Goal: Task Accomplishment & Management: Use online tool/utility

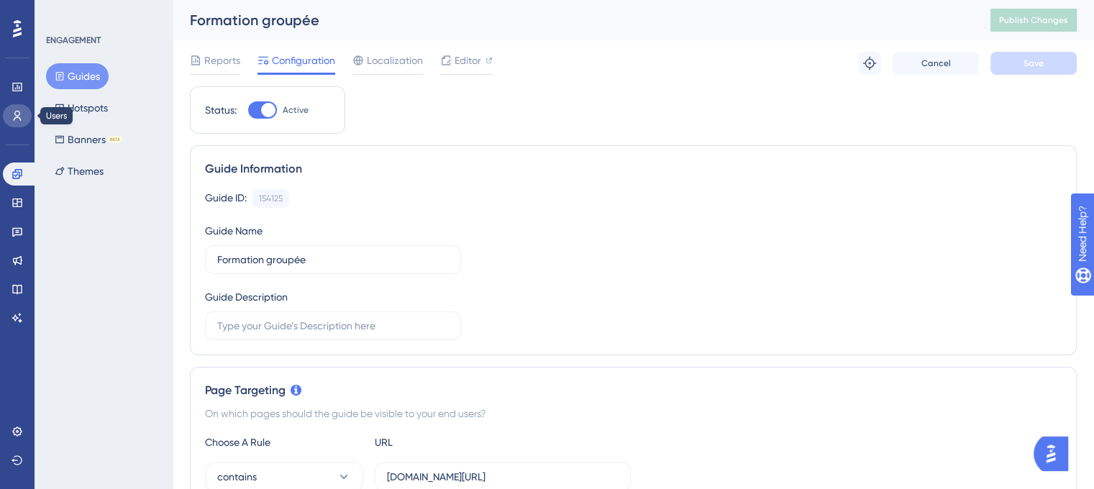
click at [13, 107] on link at bounding box center [17, 115] width 29 height 23
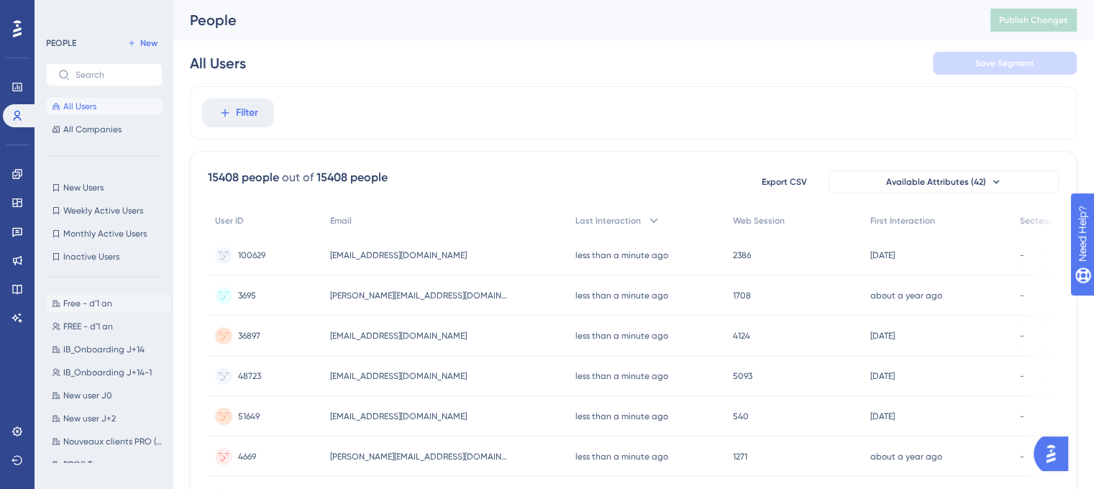
click at [91, 304] on span "Free - d'1 an" at bounding box center [87, 304] width 49 height 12
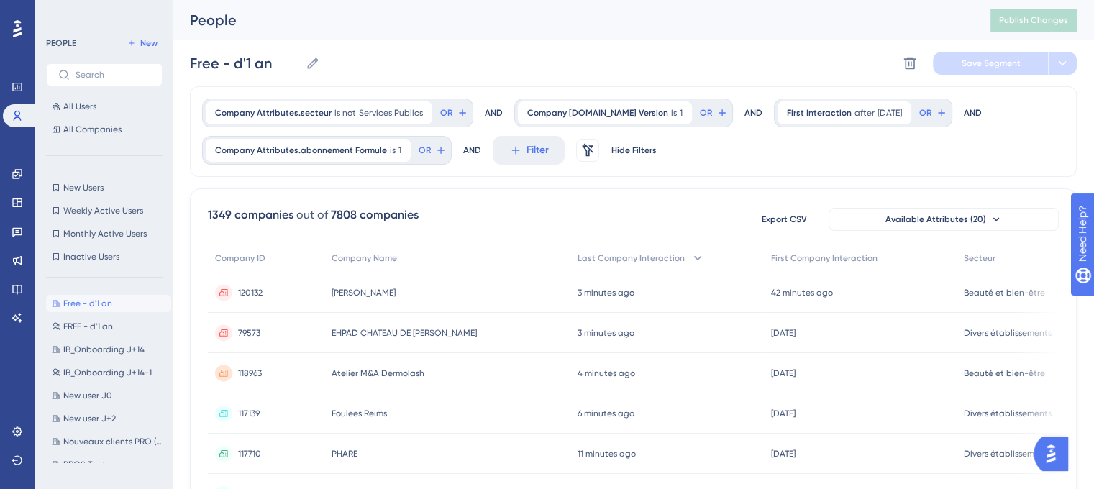
click at [249, 288] on span "120132" at bounding box center [250, 293] width 24 height 12
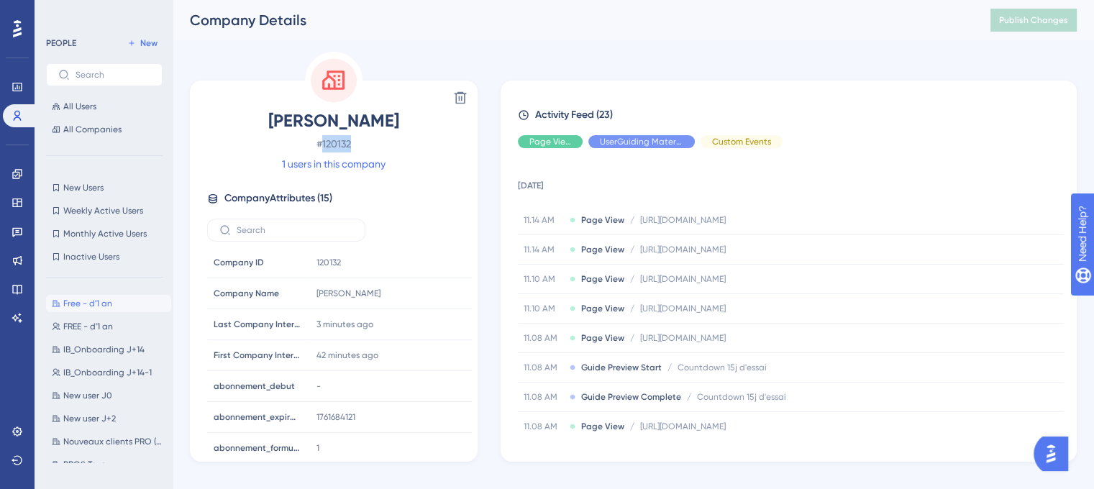
drag, startPoint x: 357, startPoint y: 140, endPoint x: 324, endPoint y: 144, distance: 33.3
click at [324, 144] on span "# 120132" at bounding box center [333, 143] width 253 height 17
copy span "120132"
click at [22, 179] on icon at bounding box center [18, 174] width 12 height 12
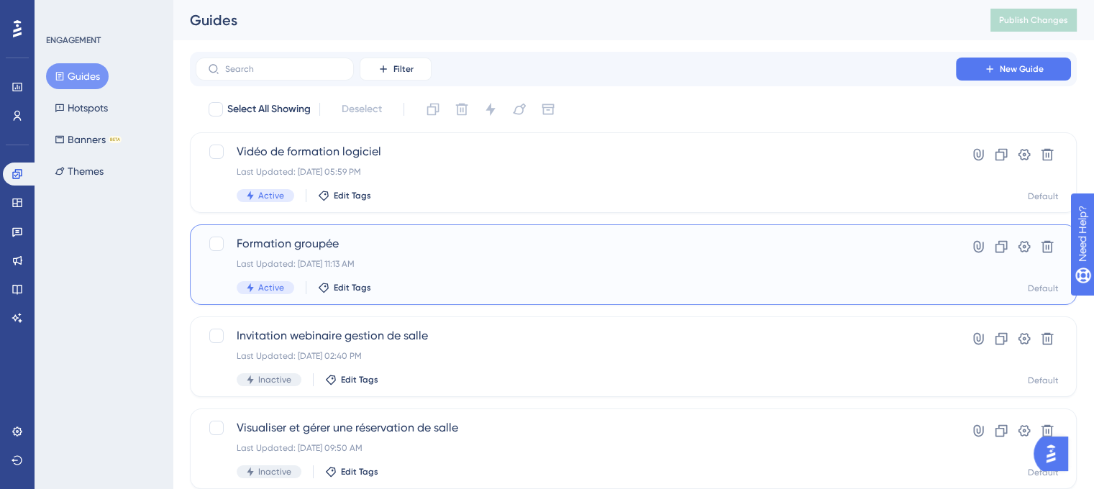
click at [460, 279] on div "Formation groupée Last Updated: [DATE] 11:13 AM Active Edit Tags" at bounding box center [576, 264] width 678 height 59
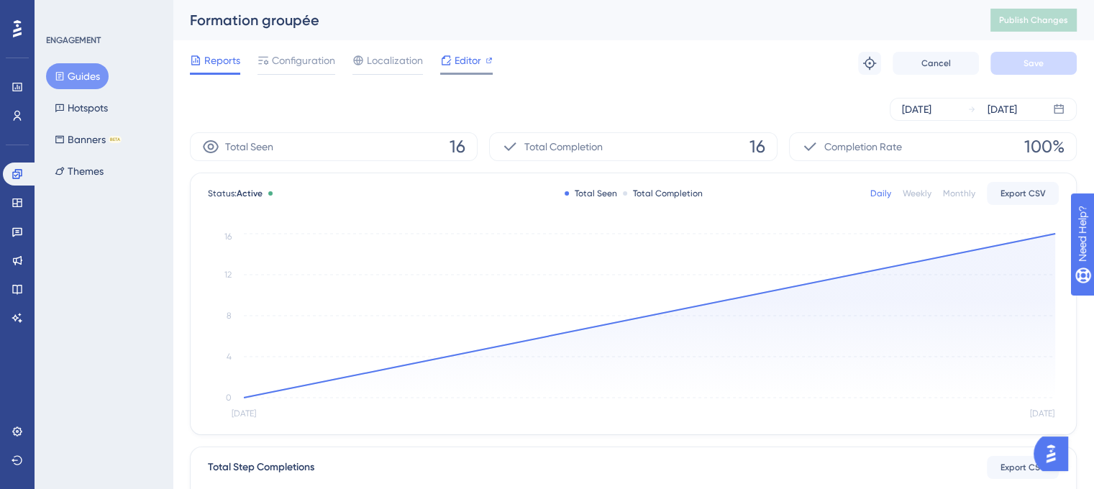
click at [457, 59] on span "Editor" at bounding box center [468, 60] width 27 height 17
click at [312, 66] on span "Configuration" at bounding box center [303, 60] width 63 height 17
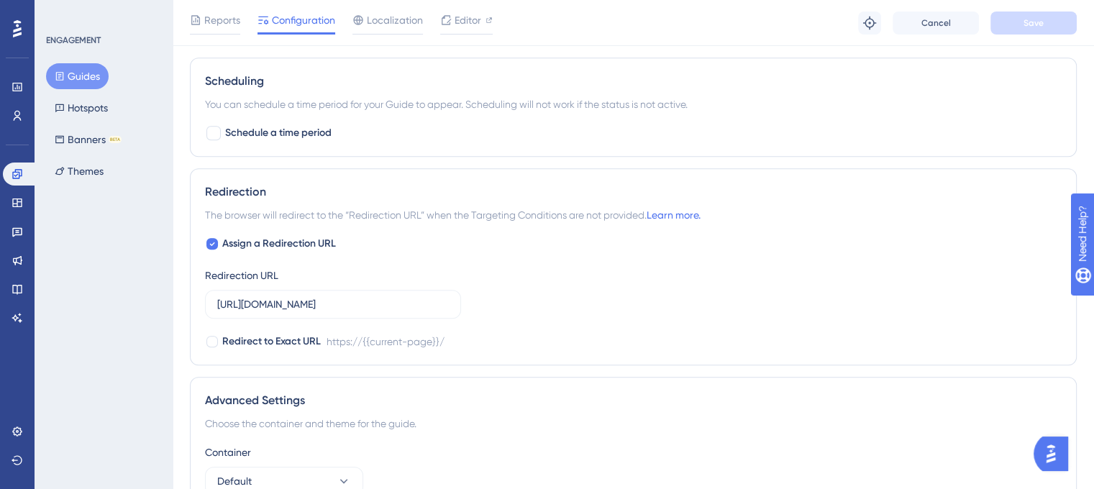
scroll to position [1365, 0]
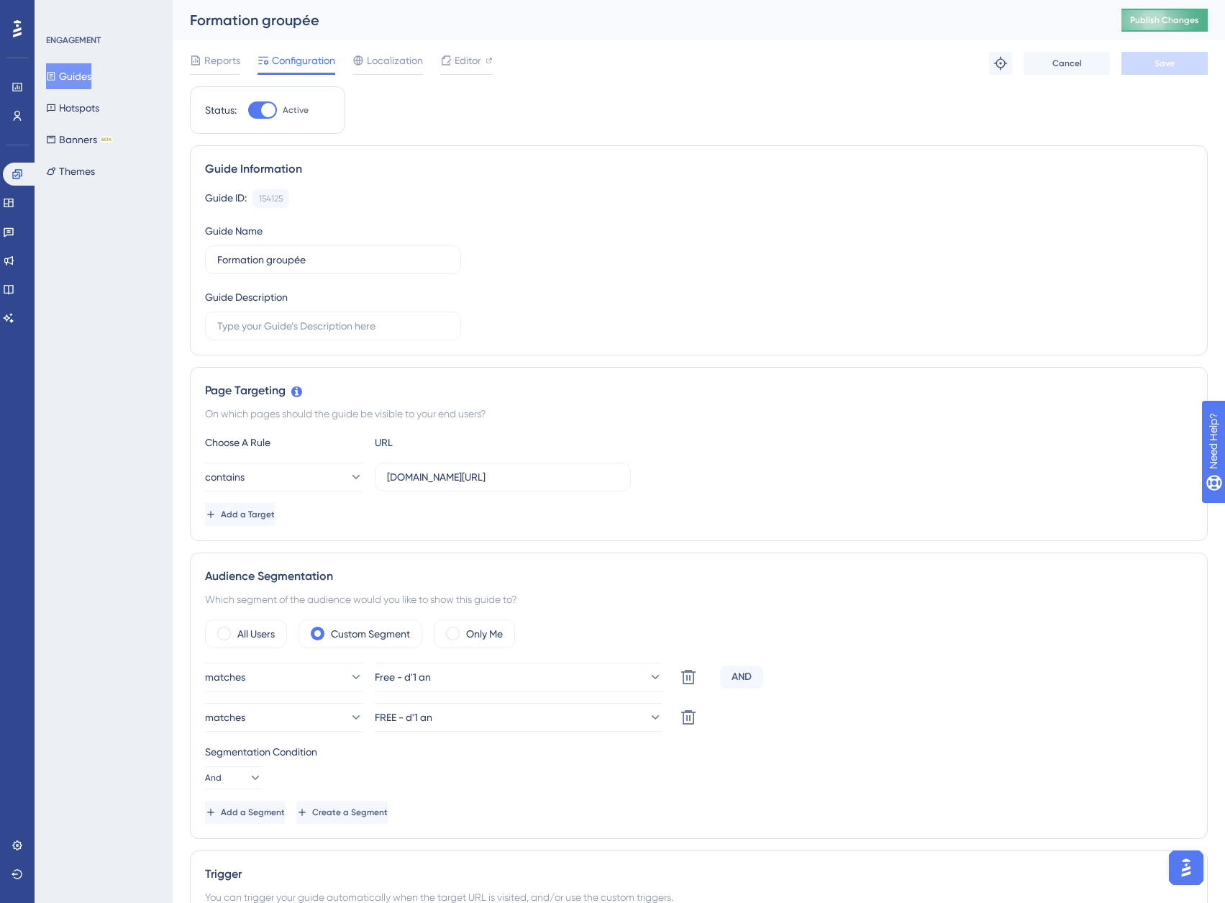
click at [1199, 19] on span "Publish Changes" at bounding box center [1164, 20] width 69 height 12
click at [20, 114] on icon at bounding box center [18, 116] width 12 height 12
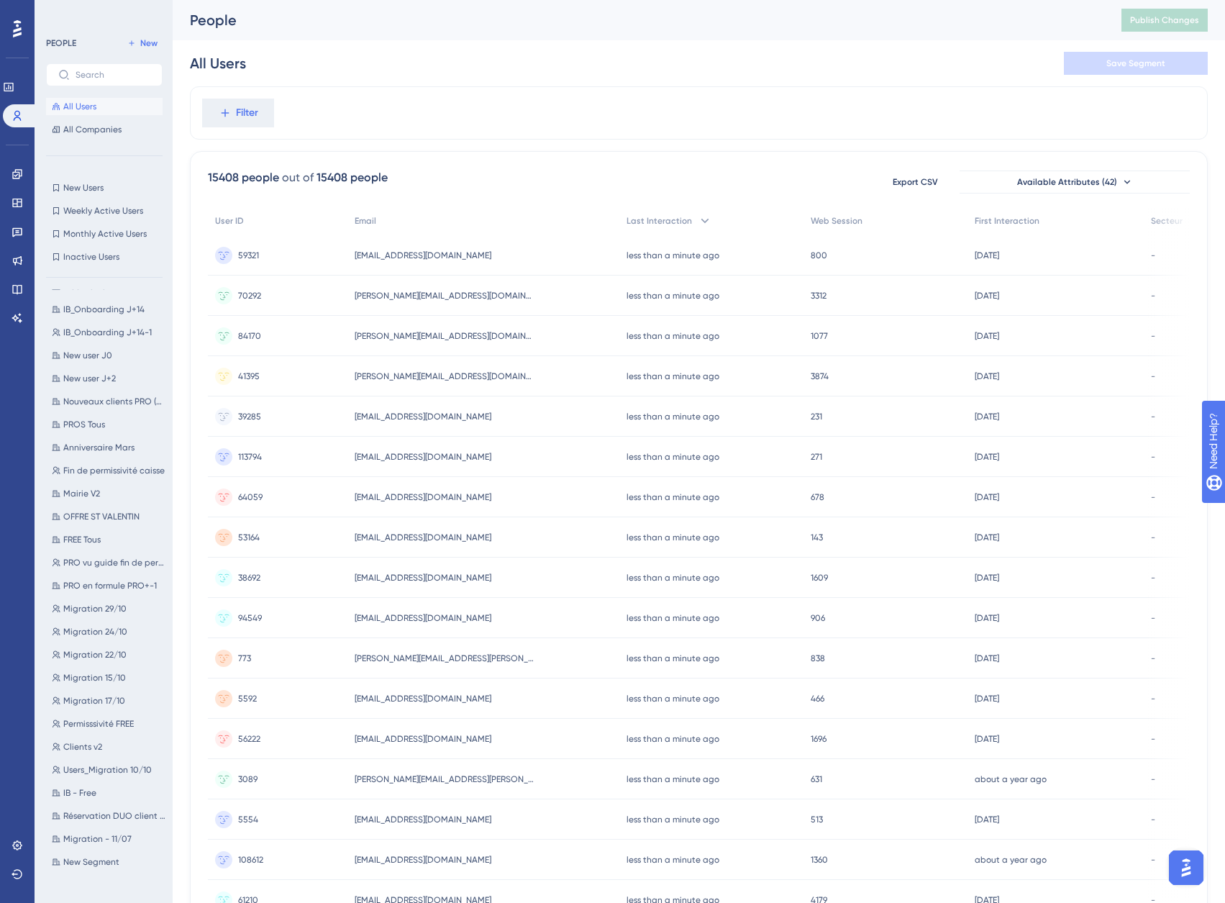
scroll to position [72, 0]
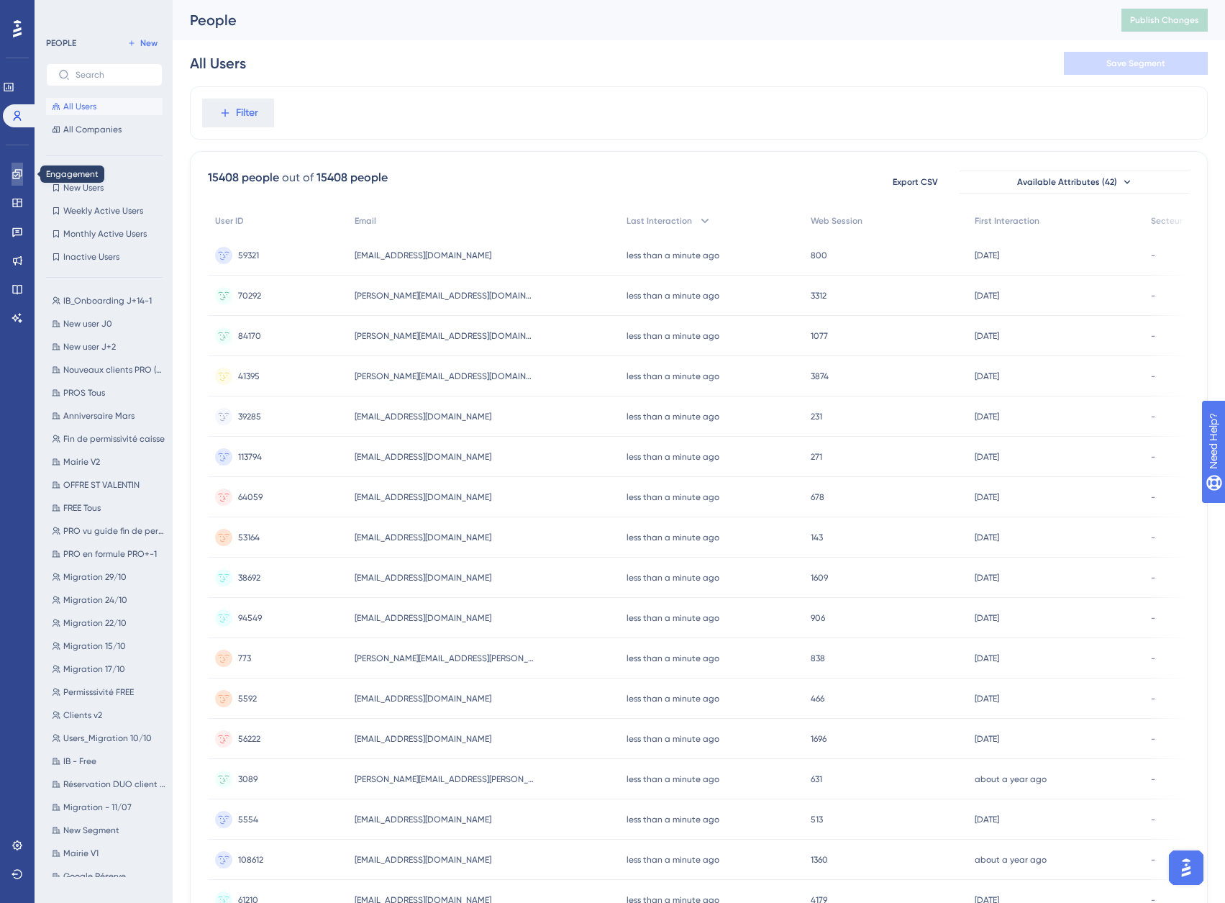
click at [15, 179] on icon at bounding box center [18, 174] width 12 height 12
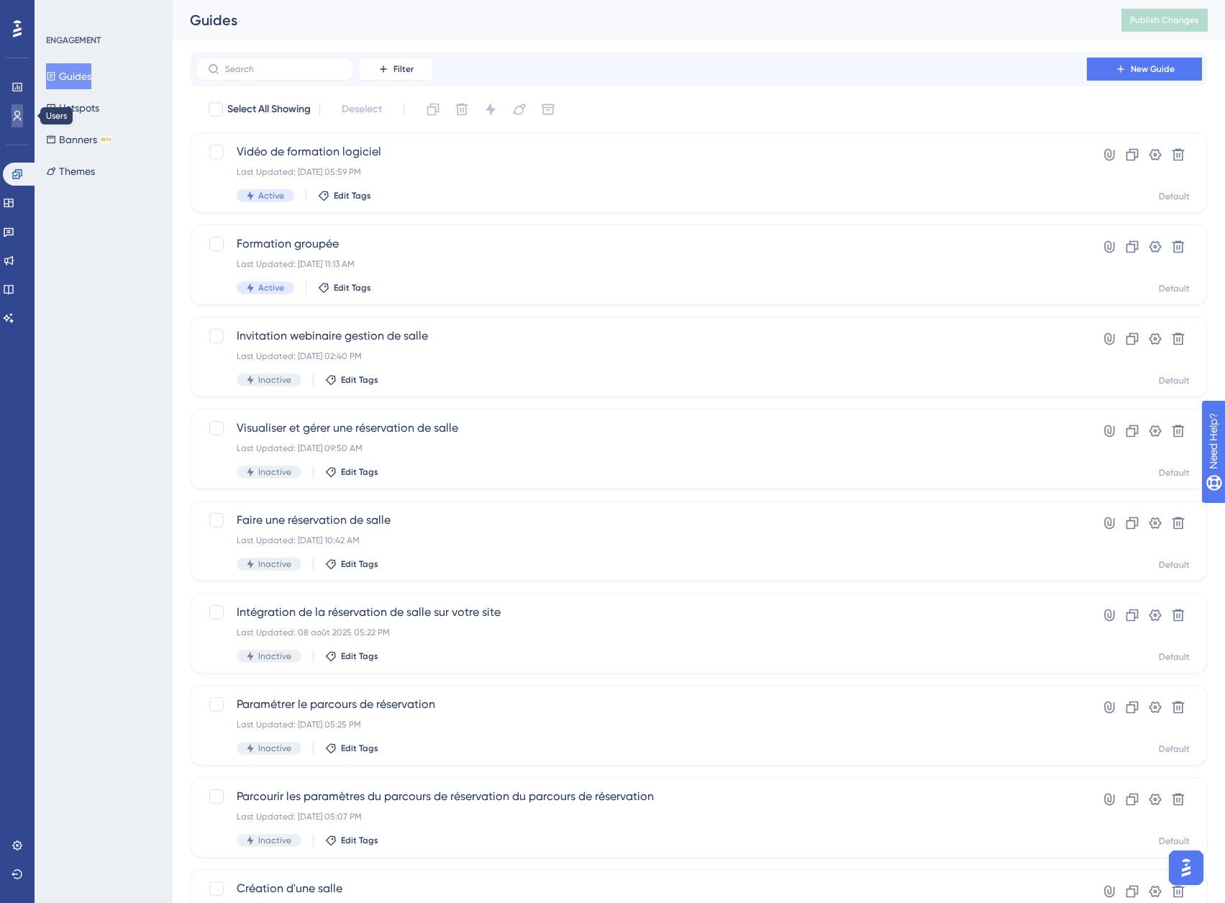
click at [17, 117] on icon at bounding box center [18, 116] width 8 height 10
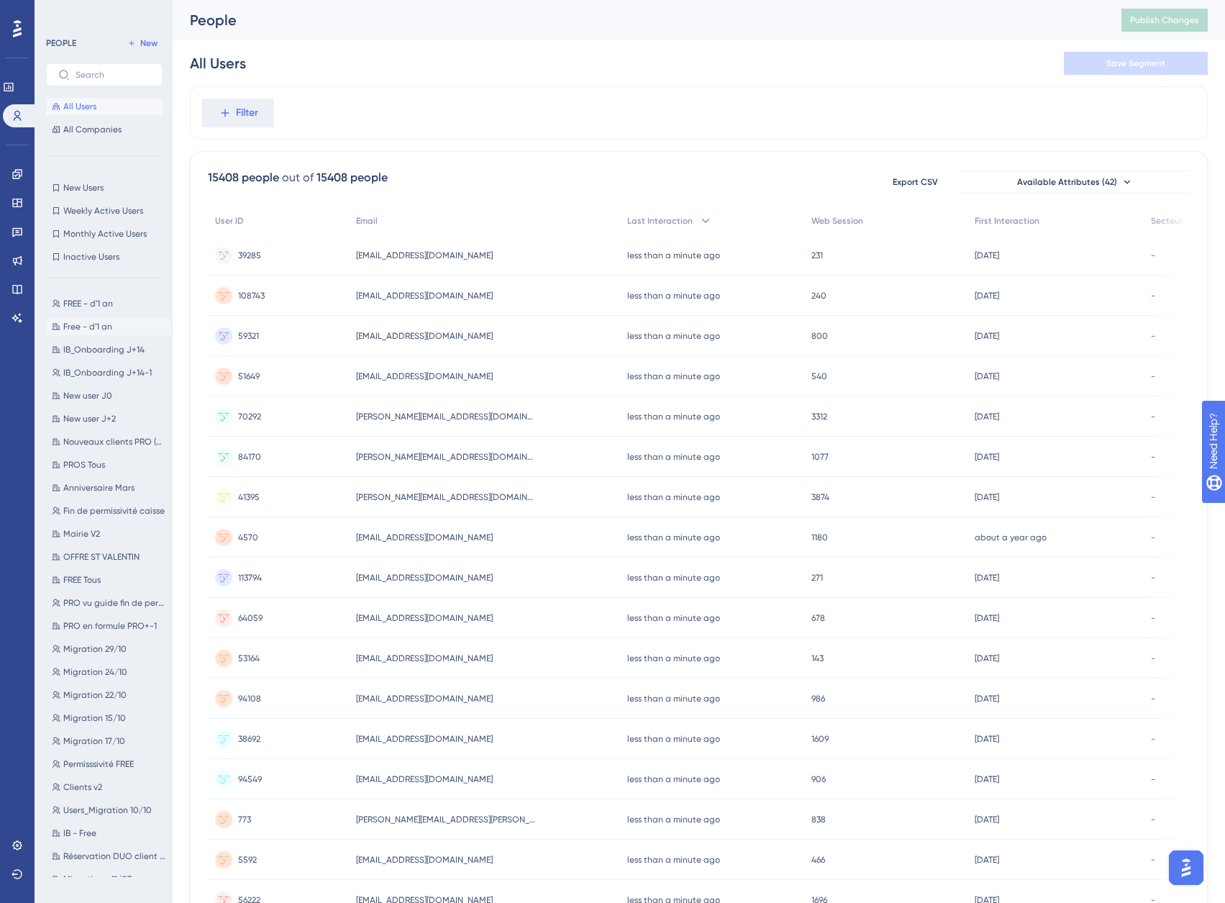
click at [78, 327] on span "Free - d'1 an" at bounding box center [87, 327] width 49 height 12
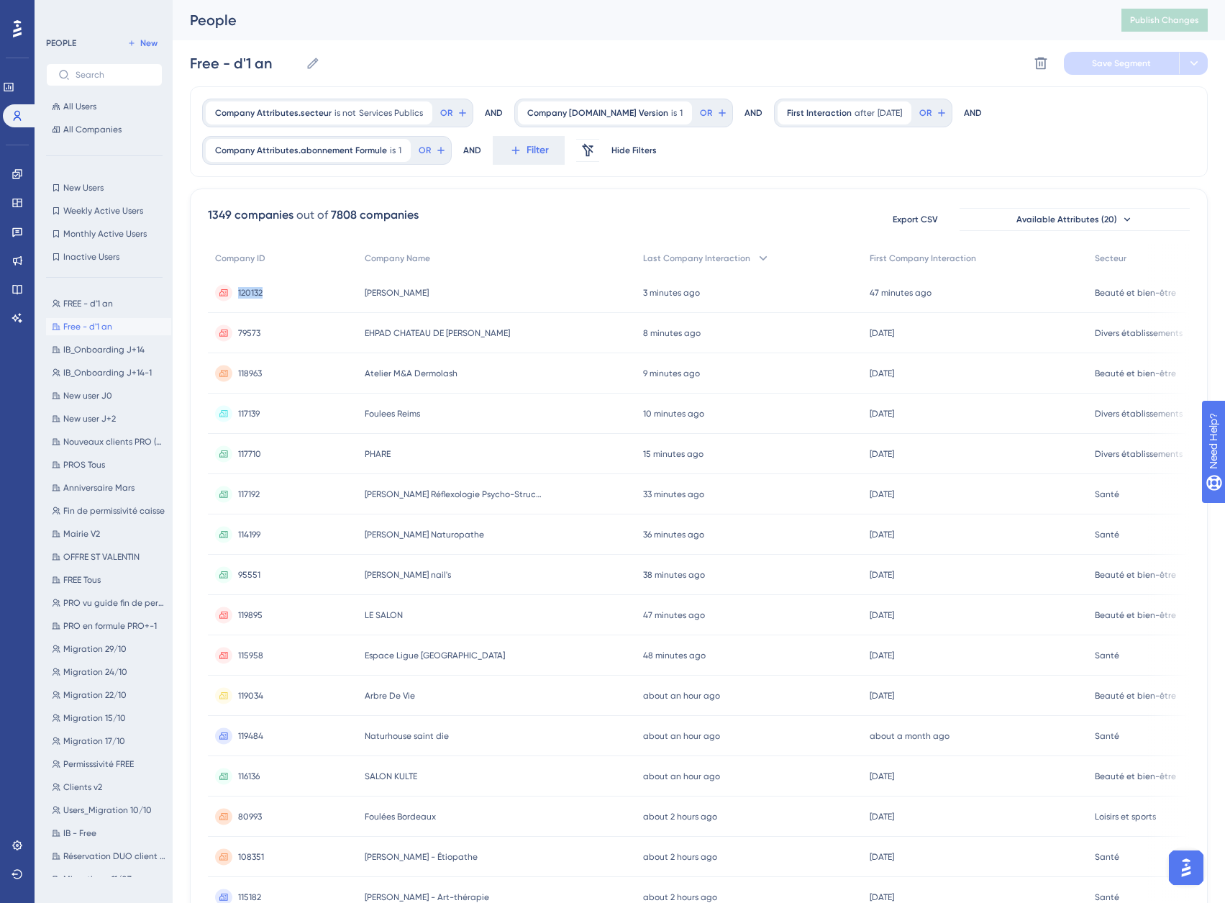
drag, startPoint x: 265, startPoint y: 290, endPoint x: 238, endPoint y: 293, distance: 26.8
click at [238, 293] on div "120132 120132" at bounding box center [283, 293] width 150 height 40
copy span "120132"
